Goal: Task Accomplishment & Management: Manage account settings

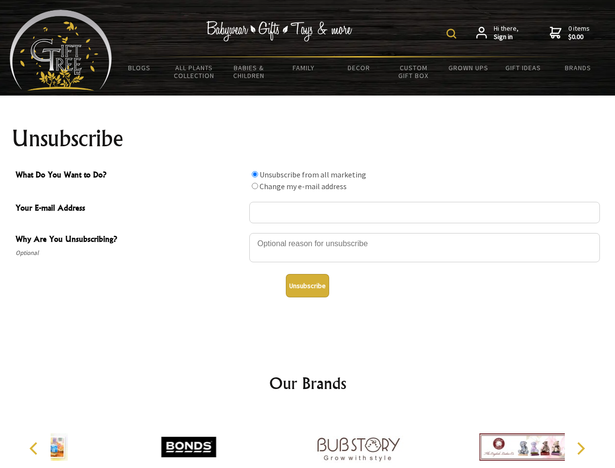
click at [453, 34] on img at bounding box center [452, 34] width 10 height 10
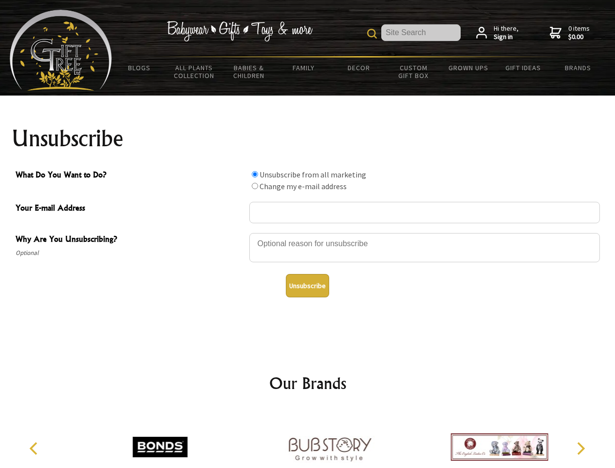
click at [308, 232] on div at bounding box center [424, 249] width 351 height 34
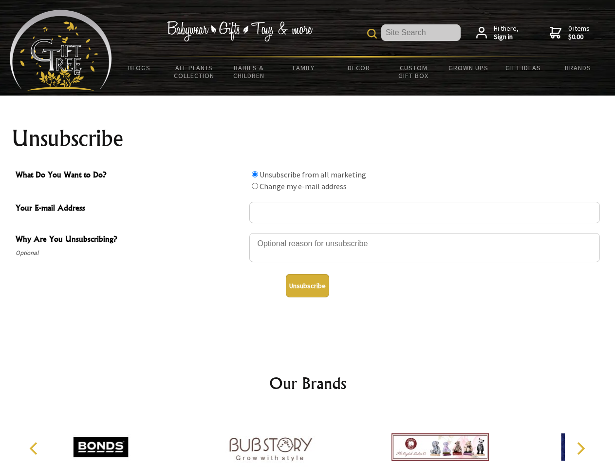
click at [255, 174] on input "What Do You Want to Do?" at bounding box center [255, 174] width 6 height 6
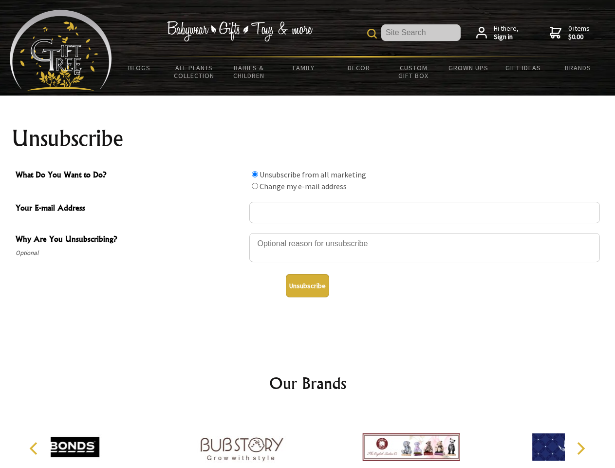
click at [255, 186] on input "What Do You Want to Do?" at bounding box center [255, 186] width 6 height 6
radio input "true"
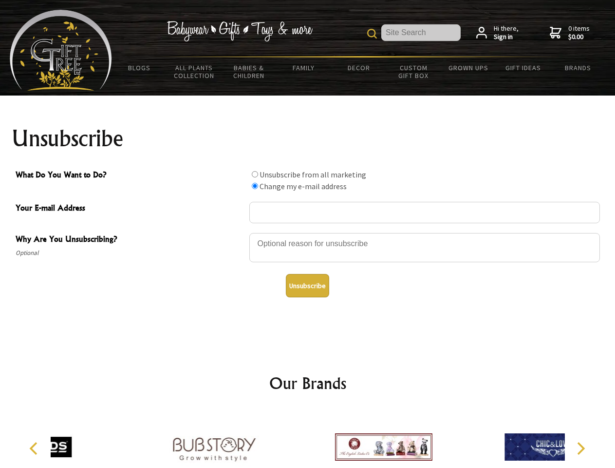
click at [307, 285] on button "Unsubscribe" at bounding box center [307, 285] width 43 height 23
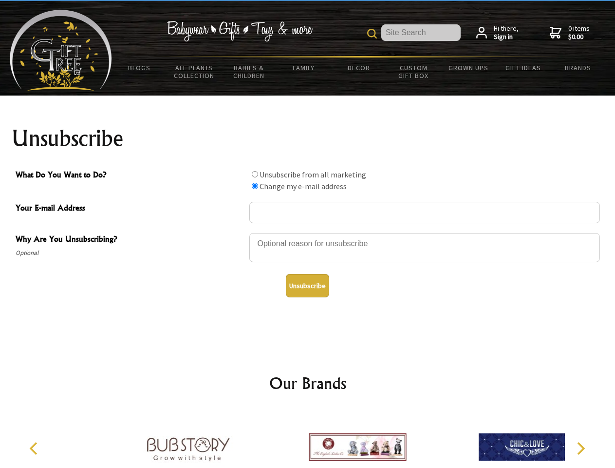
click at [308, 439] on div at bounding box center [357, 448] width 169 height 76
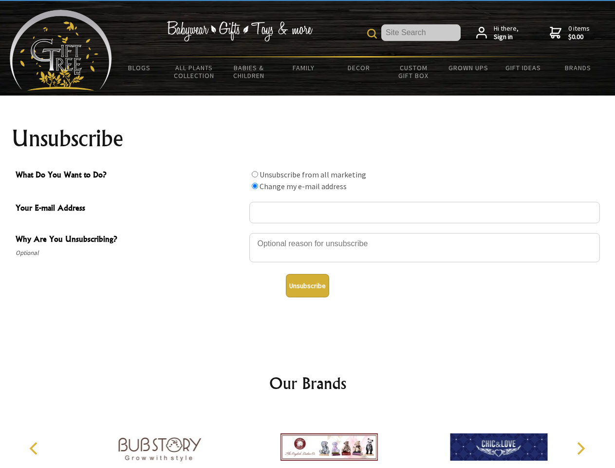
click at [35, 448] on icon "Previous" at bounding box center [34, 448] width 13 height 13
click at [581, 448] on icon "Next" at bounding box center [580, 448] width 13 height 13
